Goal: Information Seeking & Learning: Learn about a topic

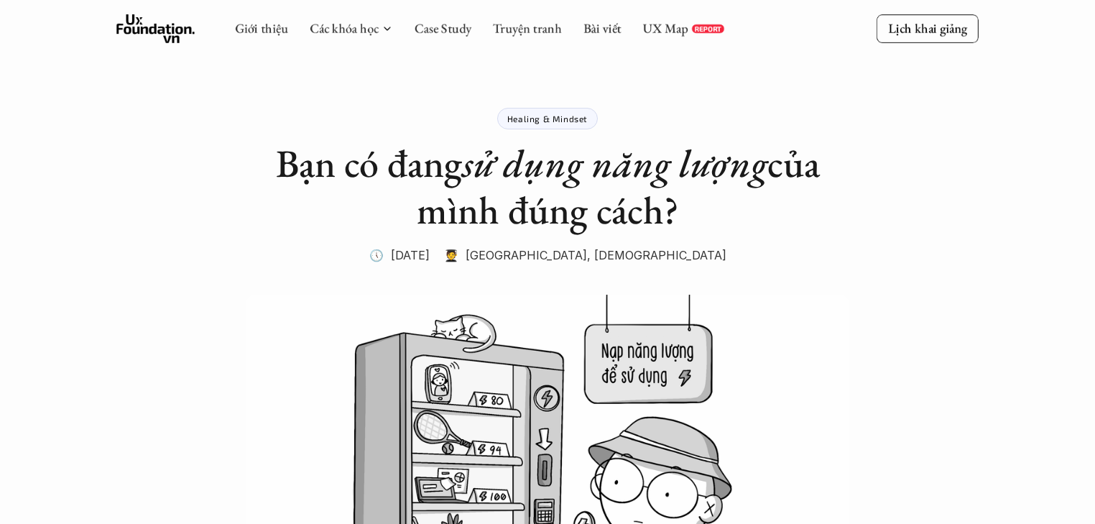
click at [538, 126] on div "Healing & Mindset" at bounding box center [547, 119] width 101 height 22
click at [540, 121] on p "Healing & Mindset" at bounding box center [547, 119] width 80 height 10
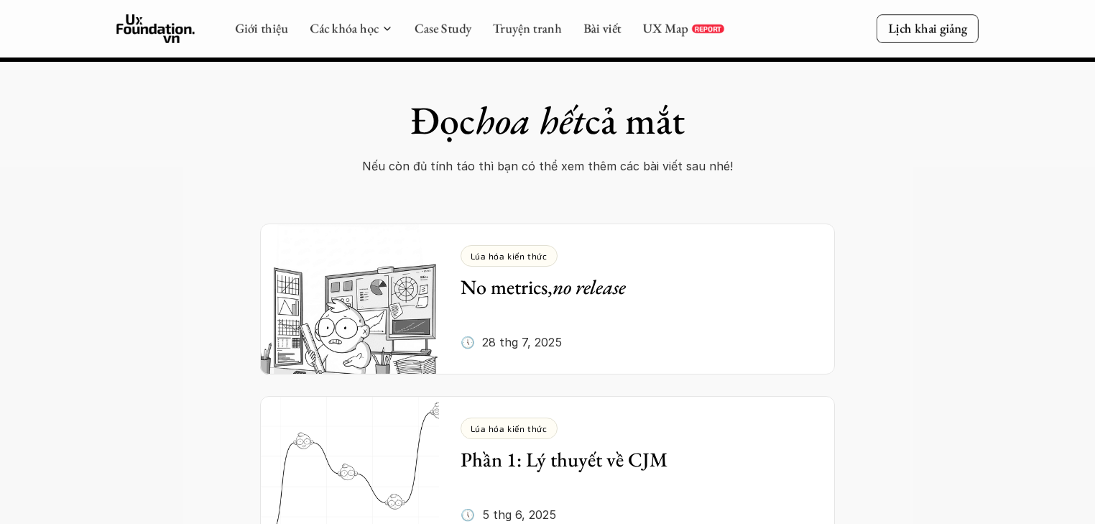
scroll to position [6173, 0]
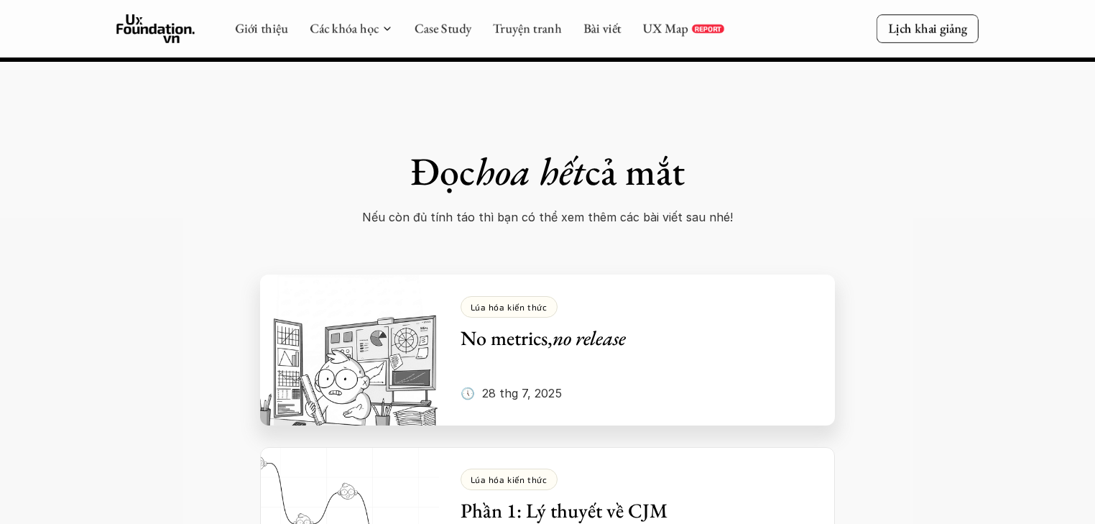
click at [497, 302] on p "Lúa hóa kiến thức" at bounding box center [509, 307] width 77 height 10
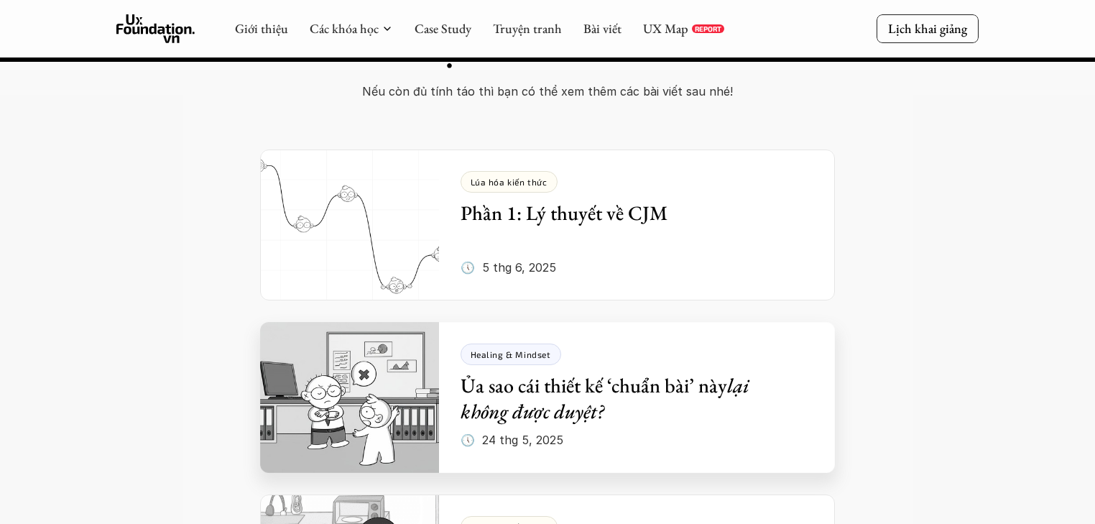
scroll to position [5371, 0]
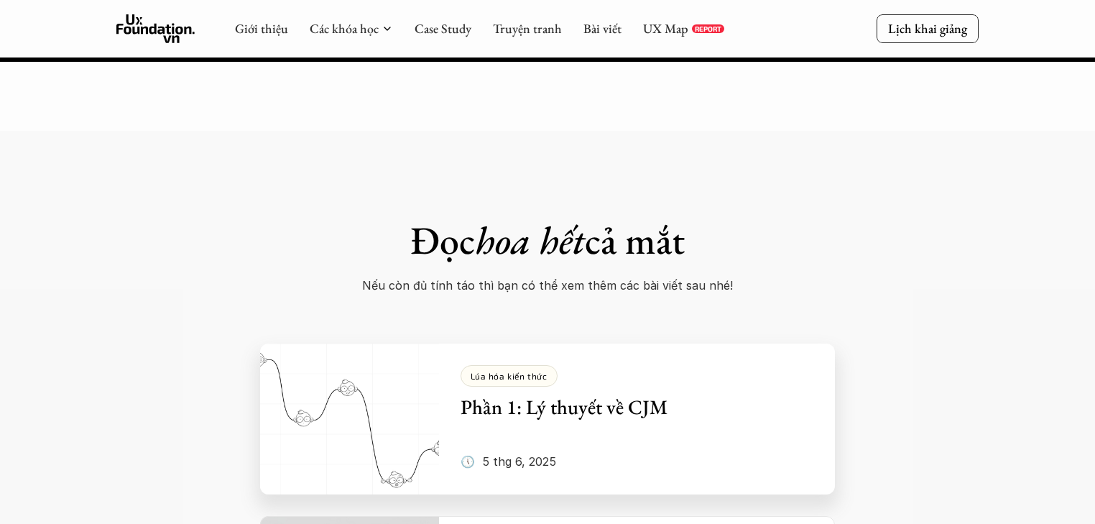
click at [661, 394] on h5 "Phần 1: Lý thuyết về CJM" at bounding box center [627, 407] width 332 height 26
